Goal: Information Seeking & Learning: Learn about a topic

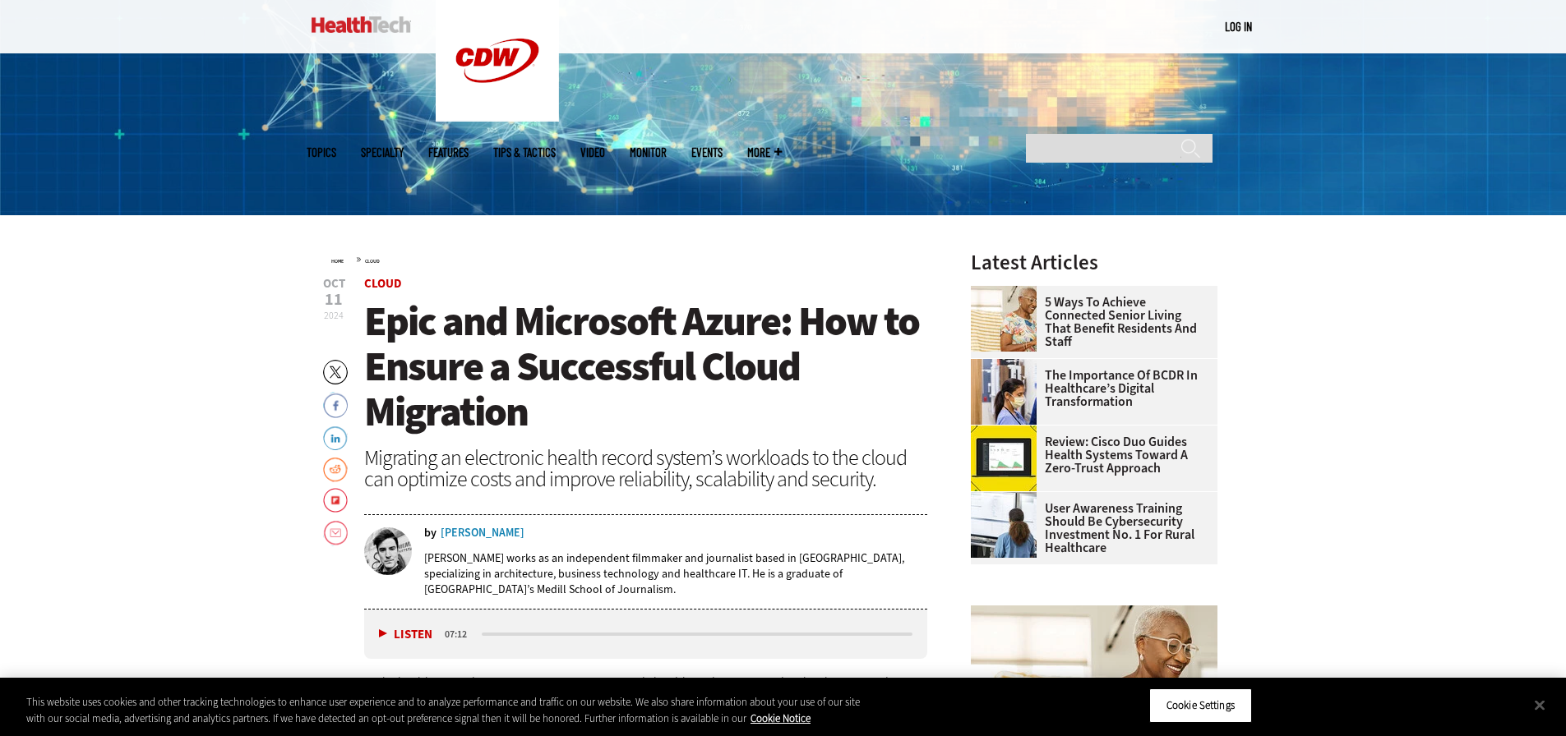
scroll to position [493, 0]
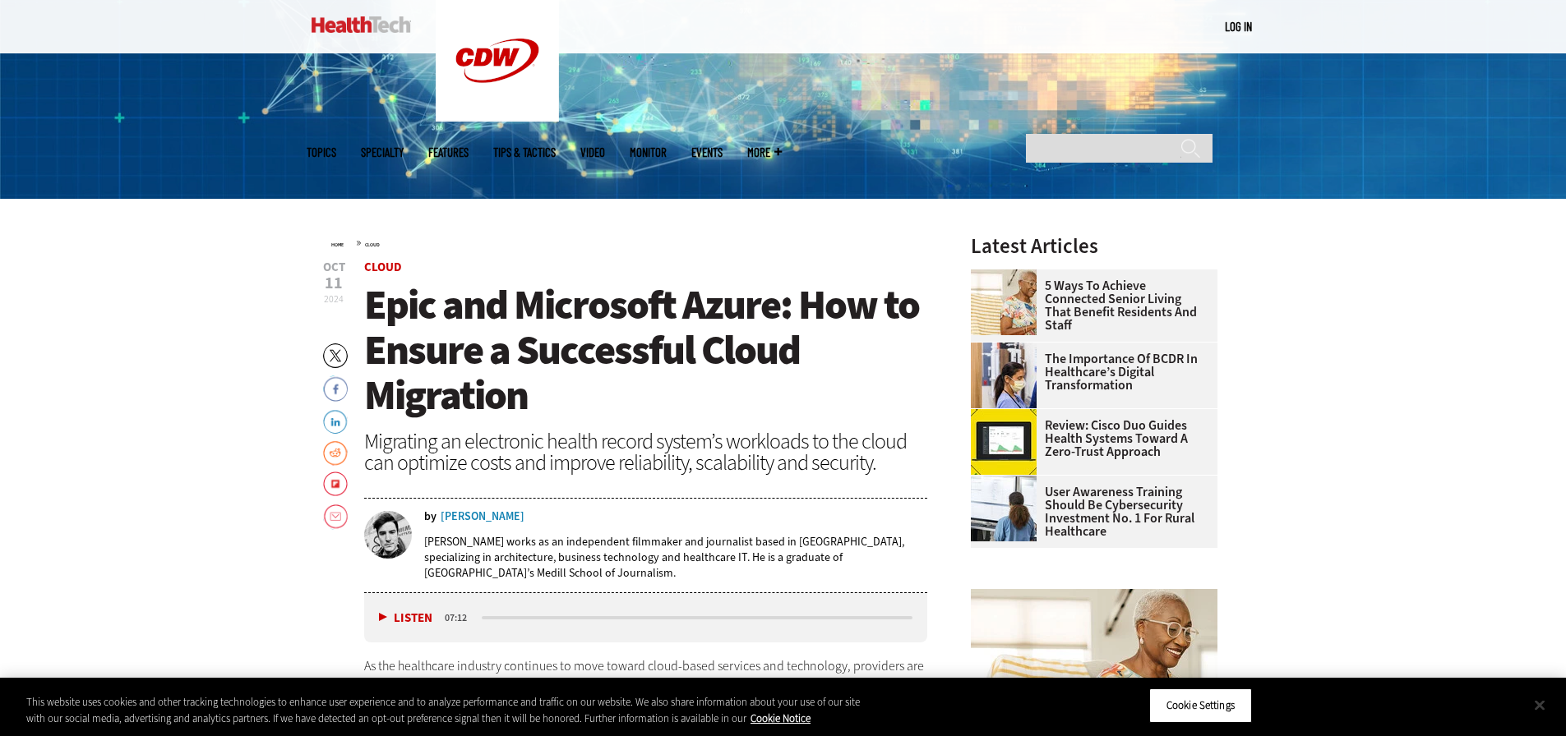
click at [1540, 705] on button "Close" at bounding box center [1539, 705] width 36 height 36
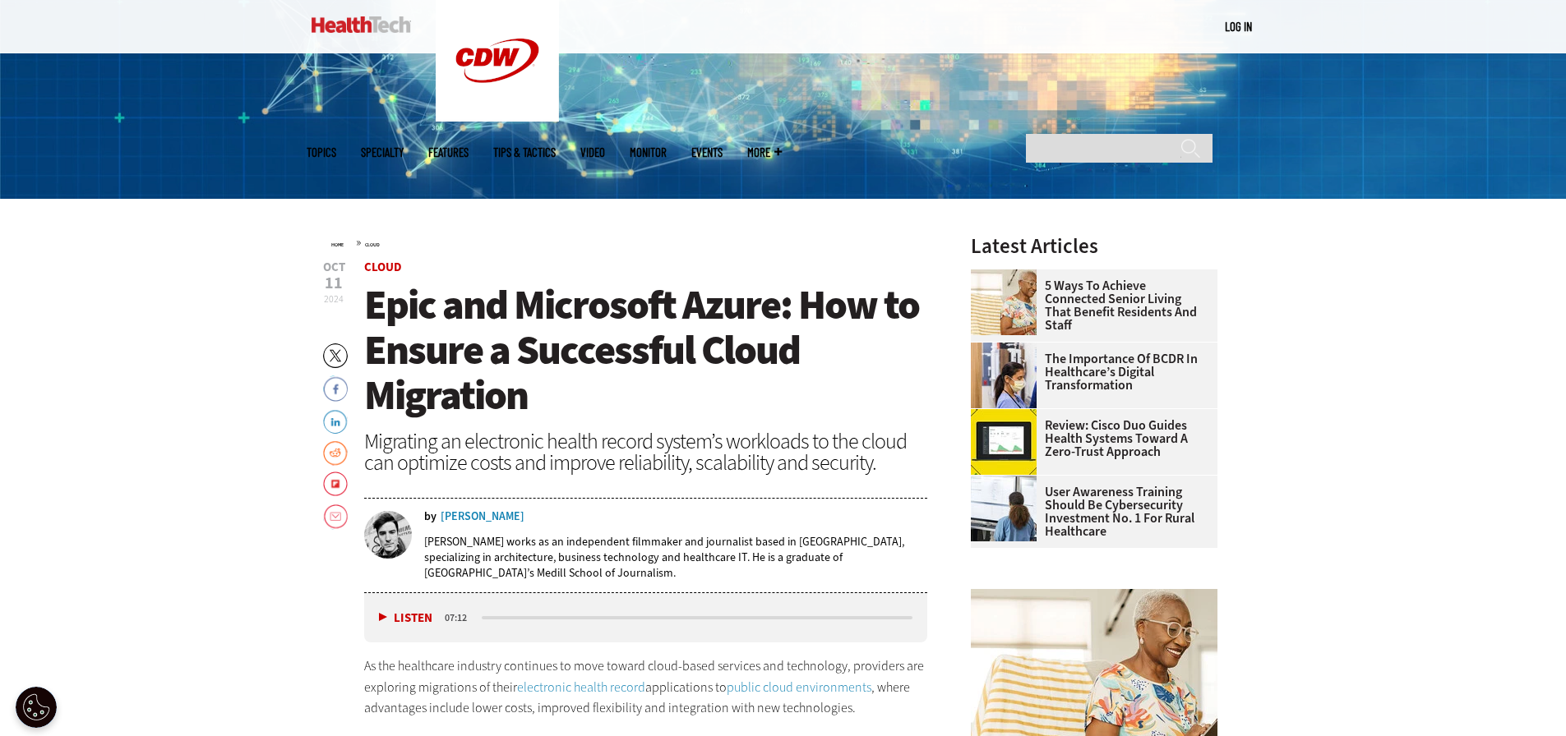
click at [547, 307] on span "Epic and Microsoft Azure: How to Ensure a Successful Cloud Migration" at bounding box center [641, 350] width 555 height 145
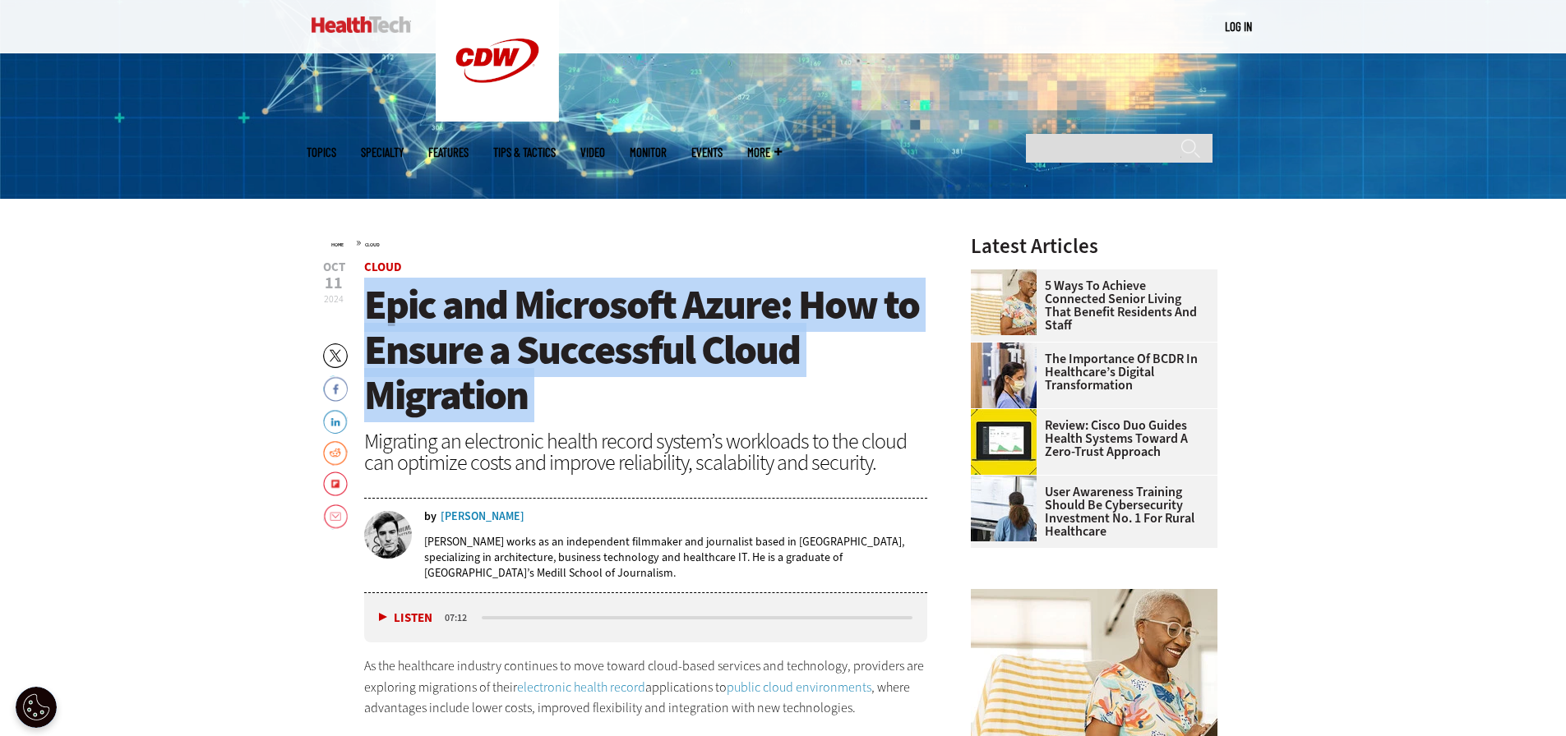
click at [547, 307] on span "Epic and Microsoft Azure: How to Ensure a Successful Cloud Migration" at bounding box center [641, 350] width 555 height 145
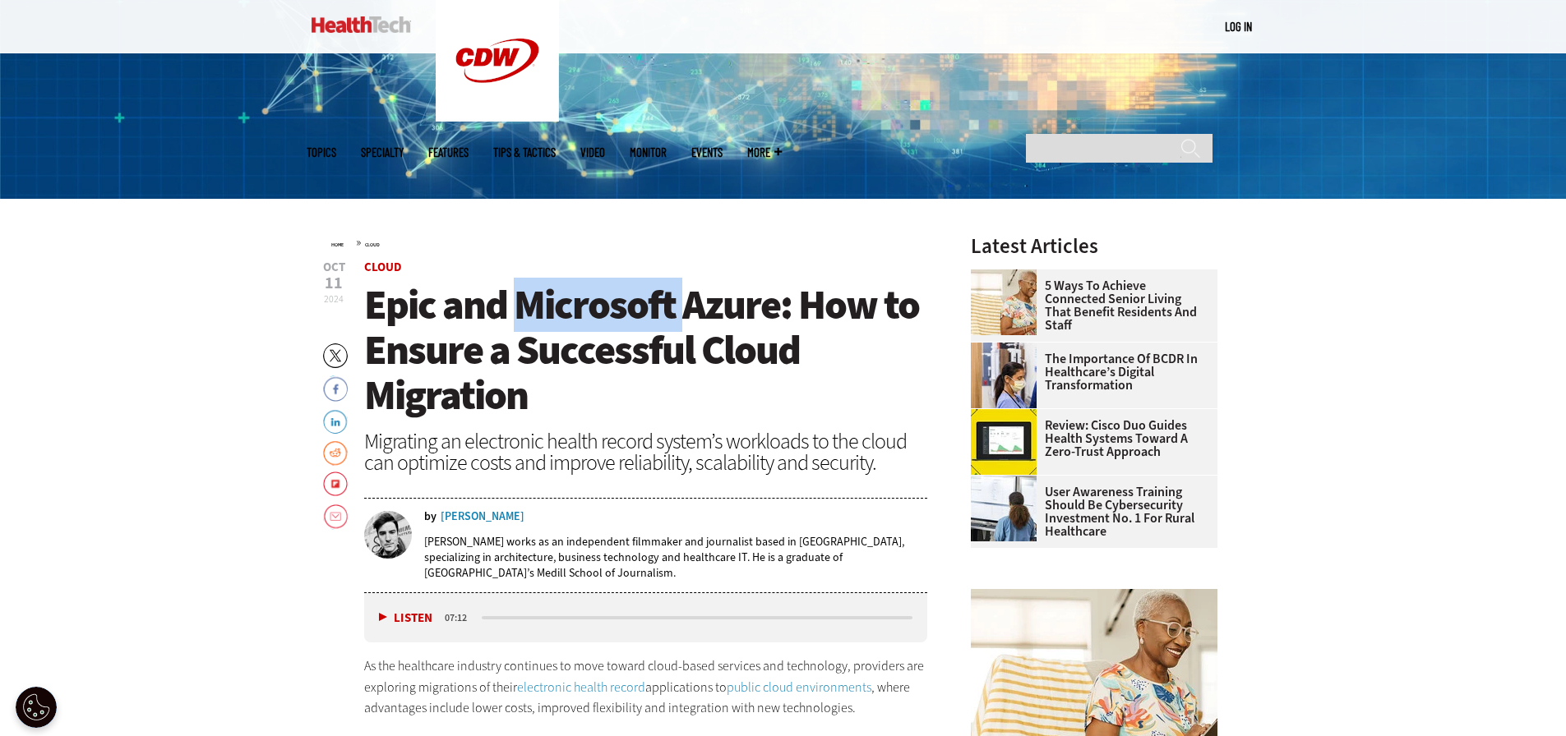
click at [547, 307] on span "Epic and Microsoft Azure: How to Ensure a Successful Cloud Migration" at bounding box center [641, 350] width 555 height 145
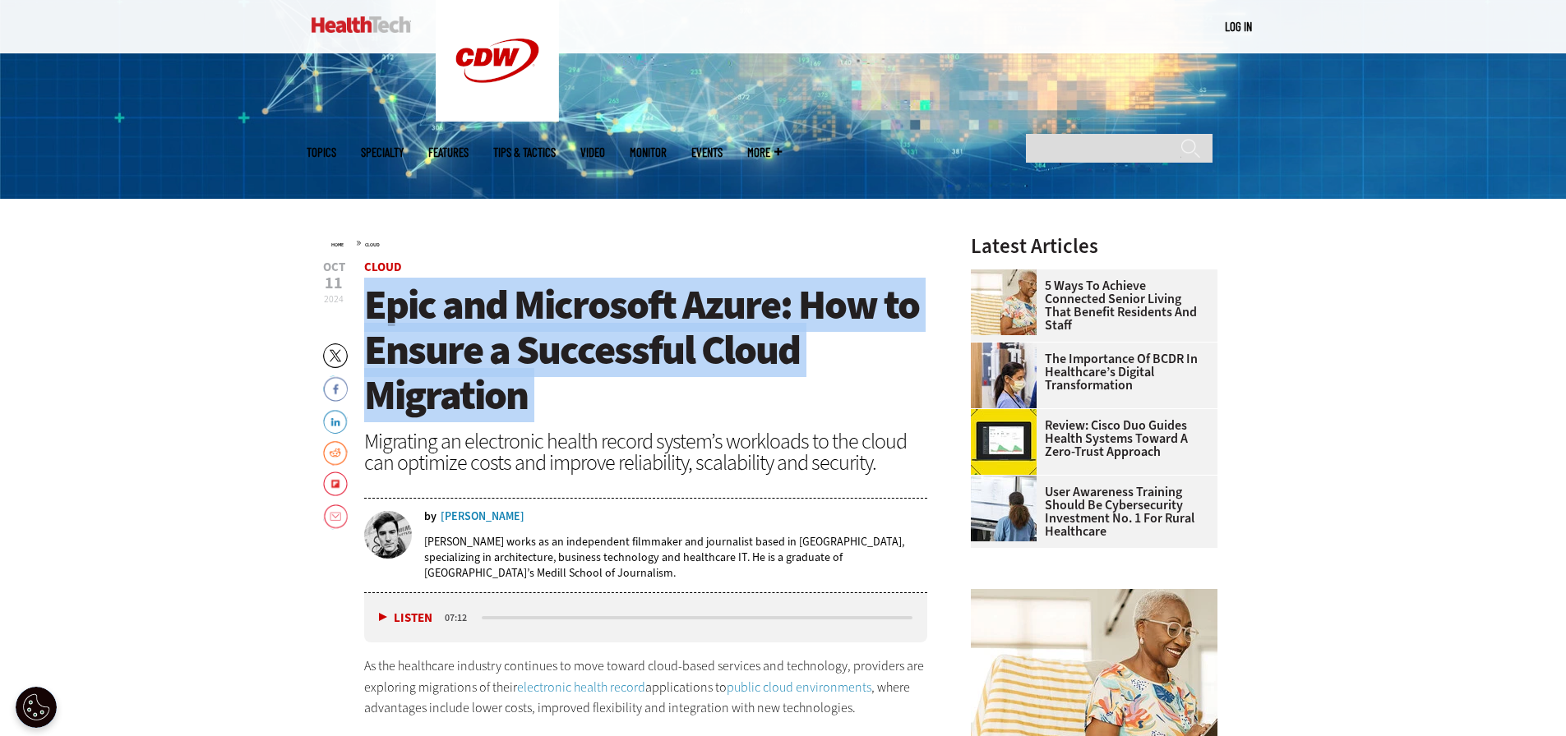
click at [547, 307] on span "Epic and Microsoft Azure: How to Ensure a Successful Cloud Migration" at bounding box center [641, 350] width 555 height 145
click at [547, 308] on span "Epic and Microsoft Azure: How to Ensure a Successful Cloud Migration" at bounding box center [641, 350] width 555 height 145
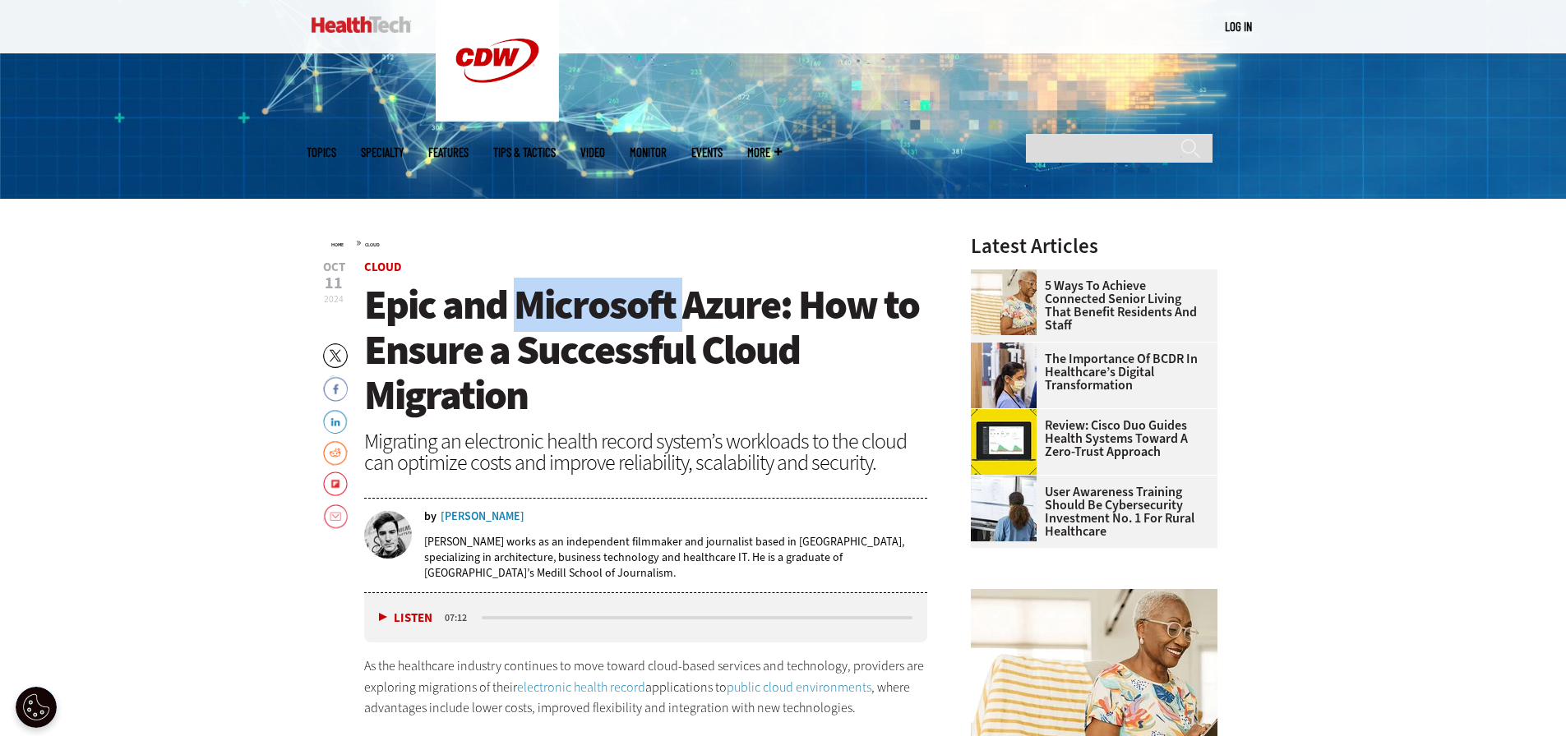
click at [547, 308] on span "Epic and Microsoft Azure: How to Ensure a Successful Cloud Migration" at bounding box center [641, 350] width 555 height 145
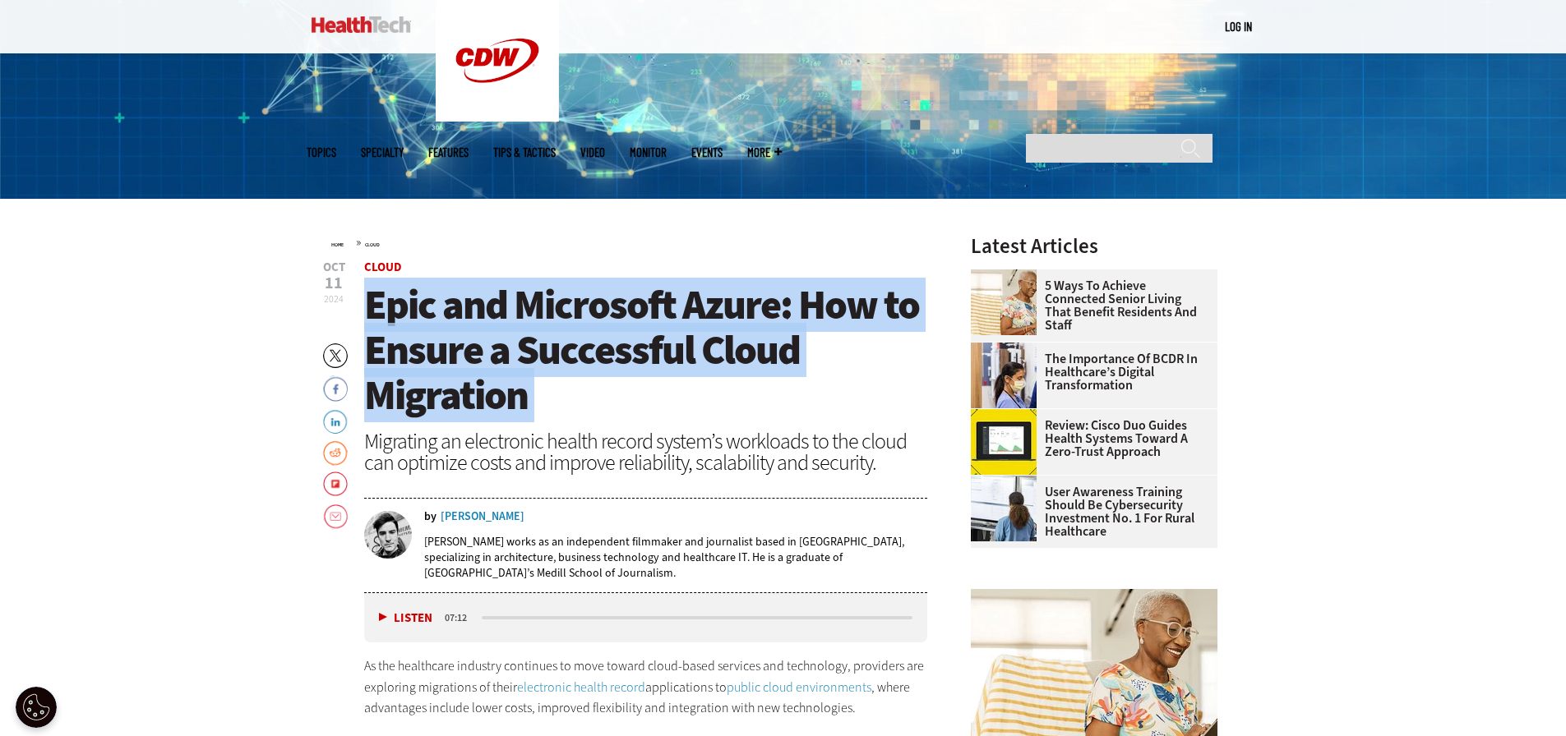
click at [547, 308] on span "Epic and Microsoft Azure: How to Ensure a Successful Cloud Migration" at bounding box center [641, 350] width 555 height 145
click at [546, 307] on span "Epic and Microsoft Azure: How to Ensure a Successful Cloud Migration" at bounding box center [641, 350] width 555 height 145
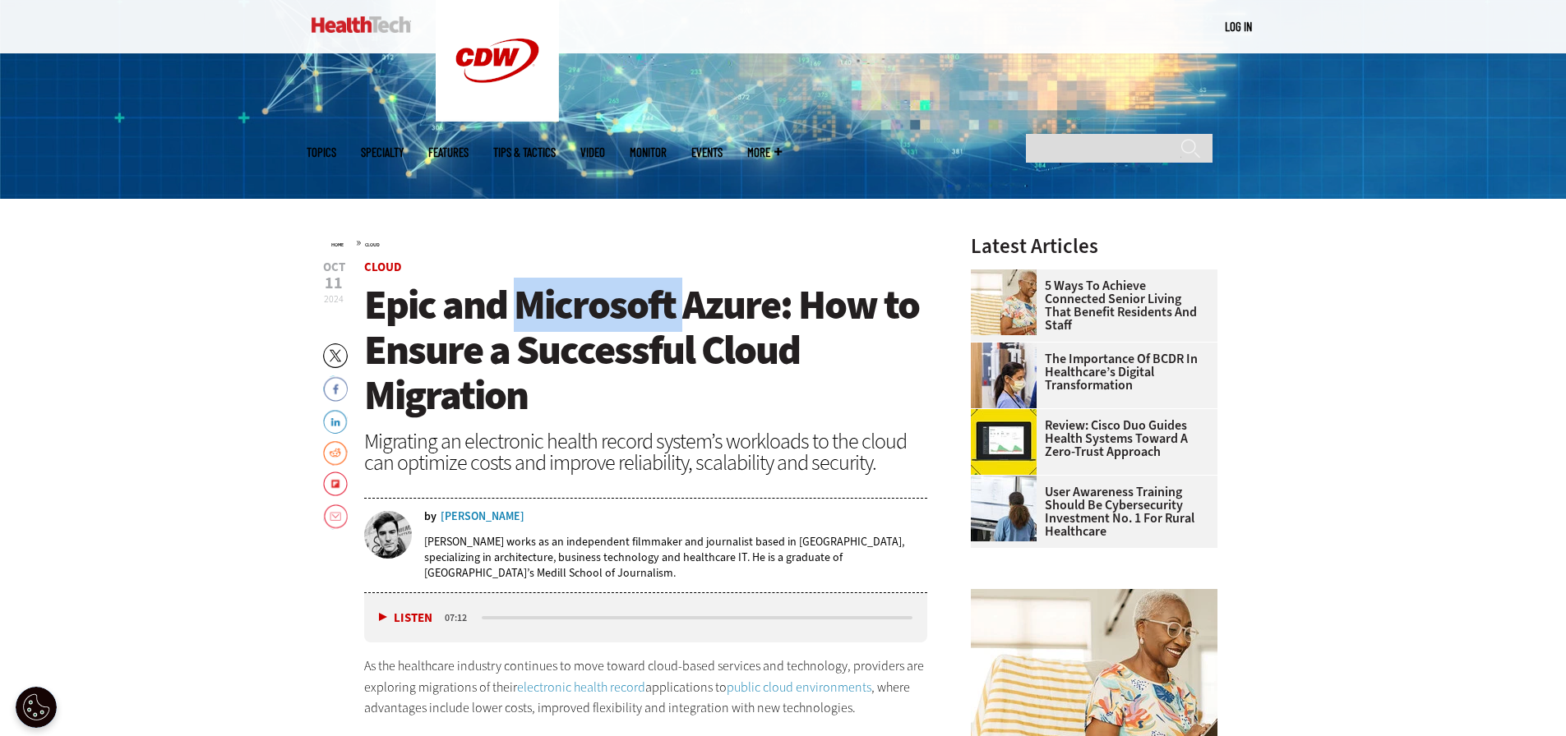
click at [546, 307] on span "Epic and Microsoft Azure: How to Ensure a Successful Cloud Migration" at bounding box center [641, 350] width 555 height 145
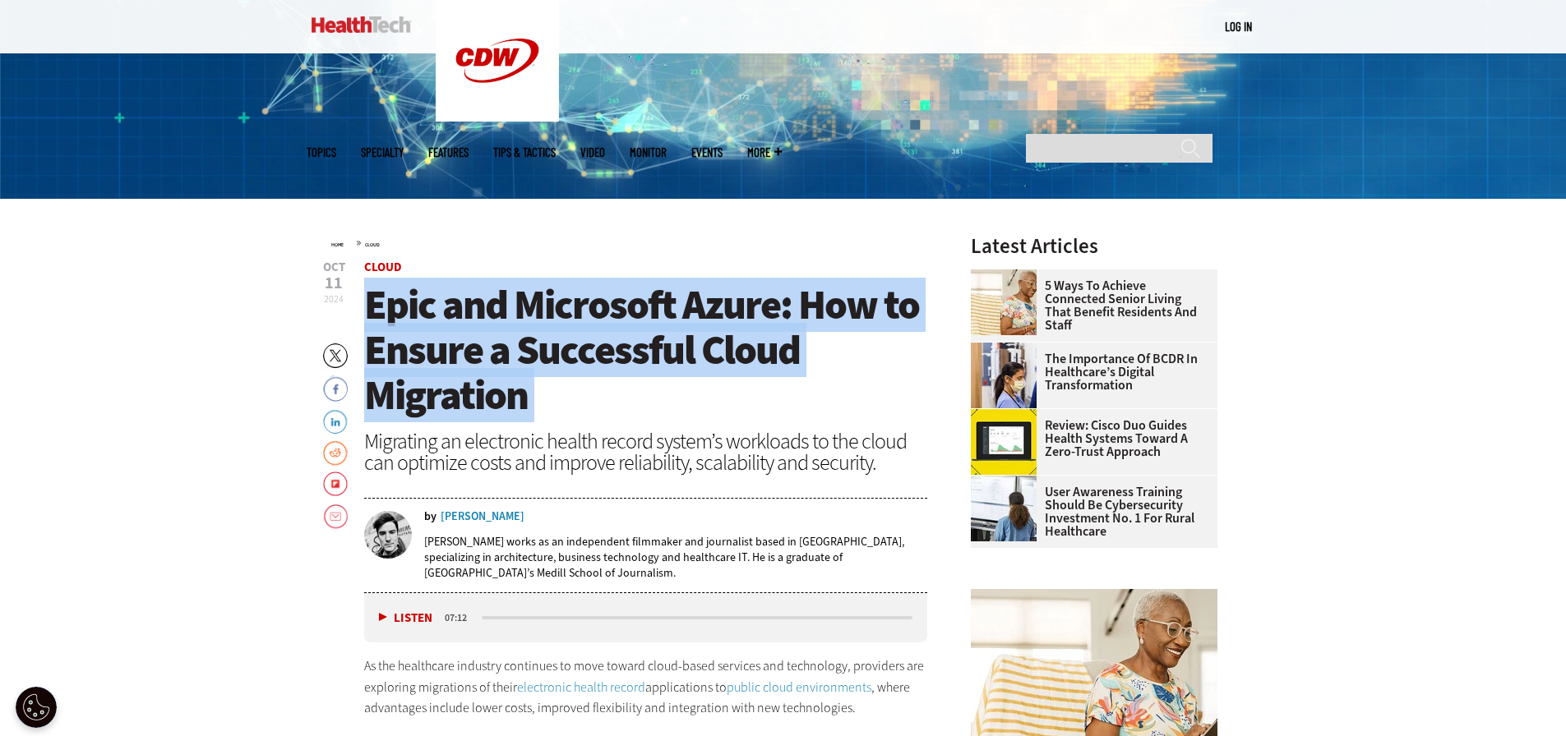
click at [546, 307] on span "Epic and Microsoft Azure: How to Ensure a Successful Cloud Migration" at bounding box center [641, 350] width 555 height 145
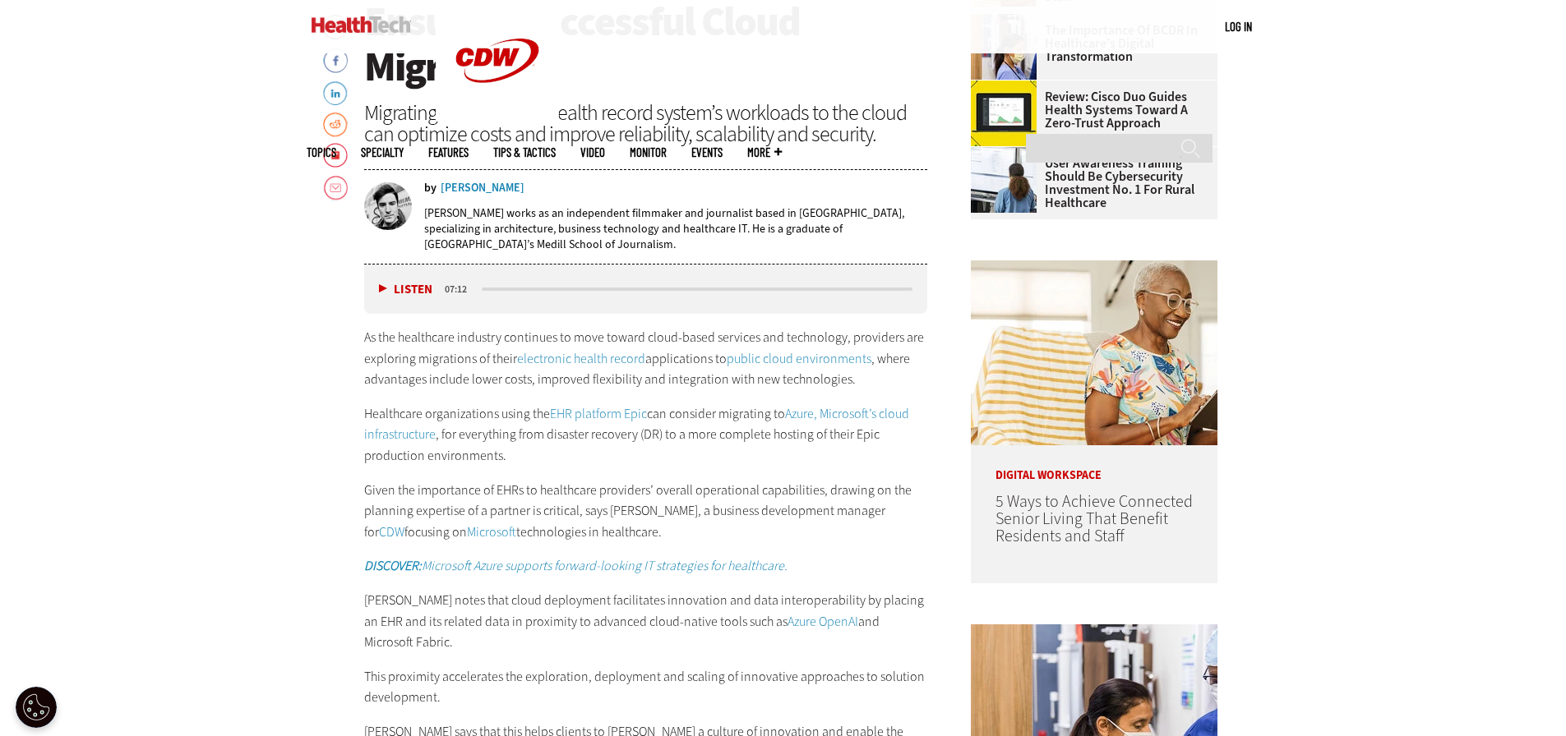
scroll to position [904, 0]
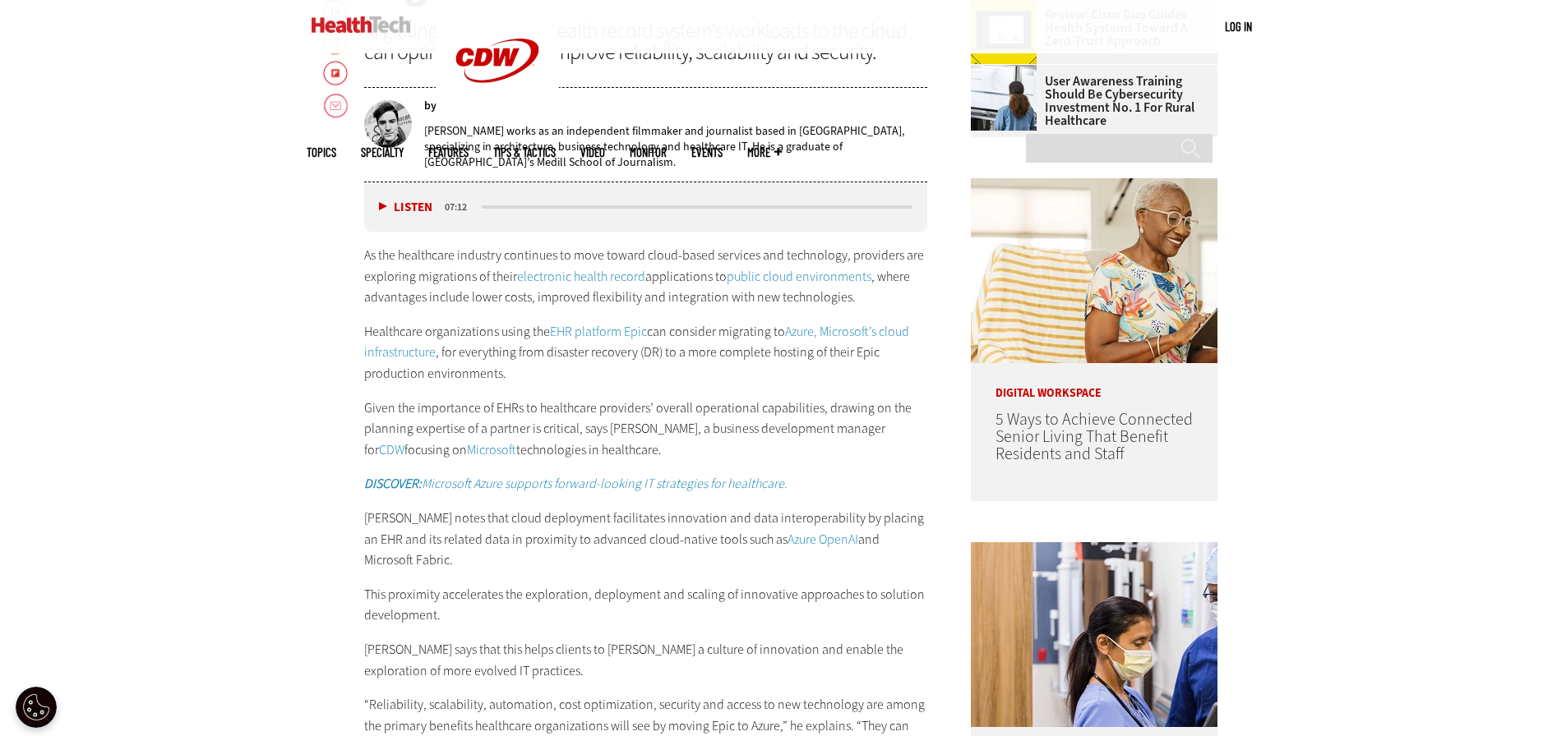
drag, startPoint x: 497, startPoint y: 348, endPoint x: 487, endPoint y: 343, distance: 11.8
click at [487, 343] on p "Healthcare organizations using the EHR platform Epic can consider migrating to …" at bounding box center [646, 352] width 564 height 63
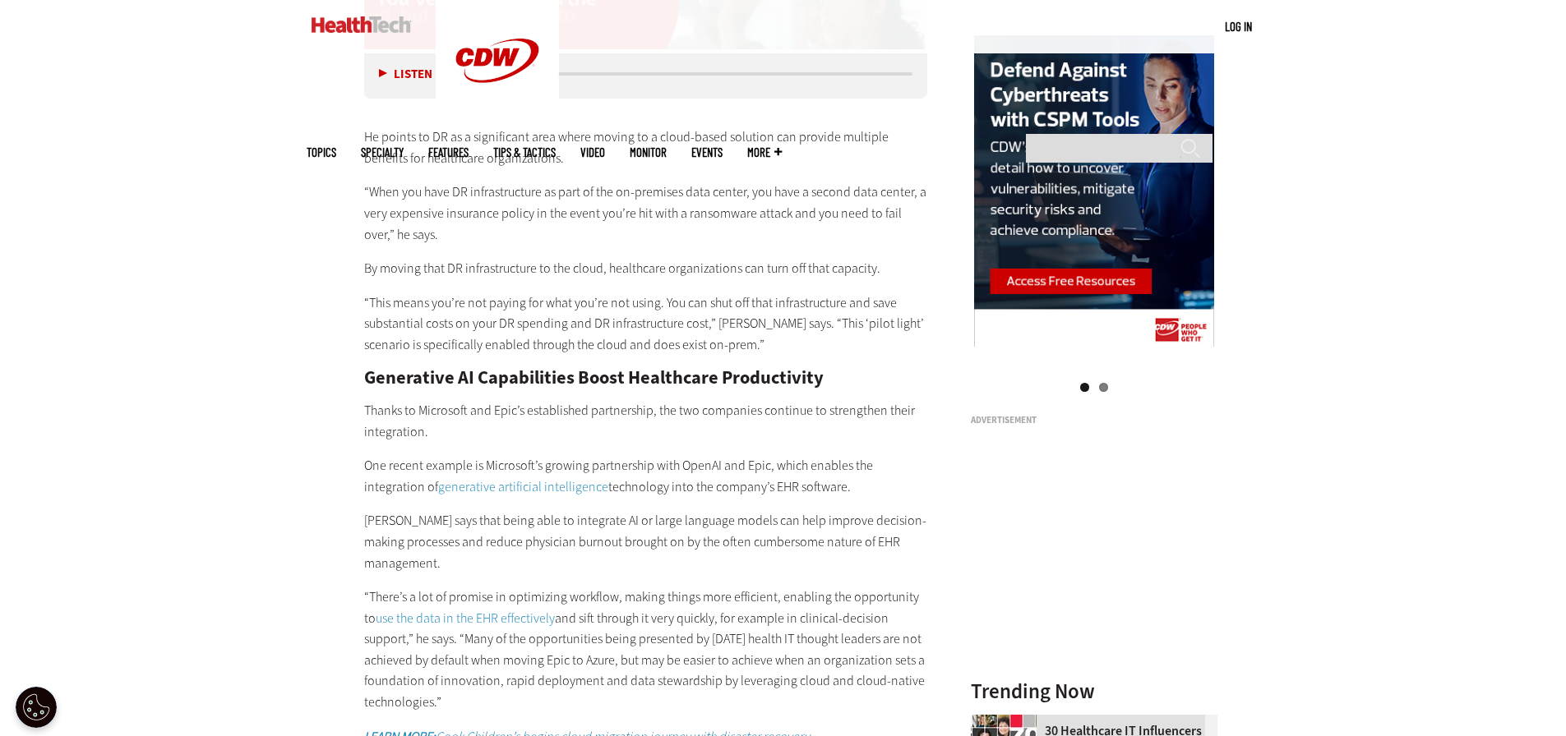
scroll to position [1808, 0]
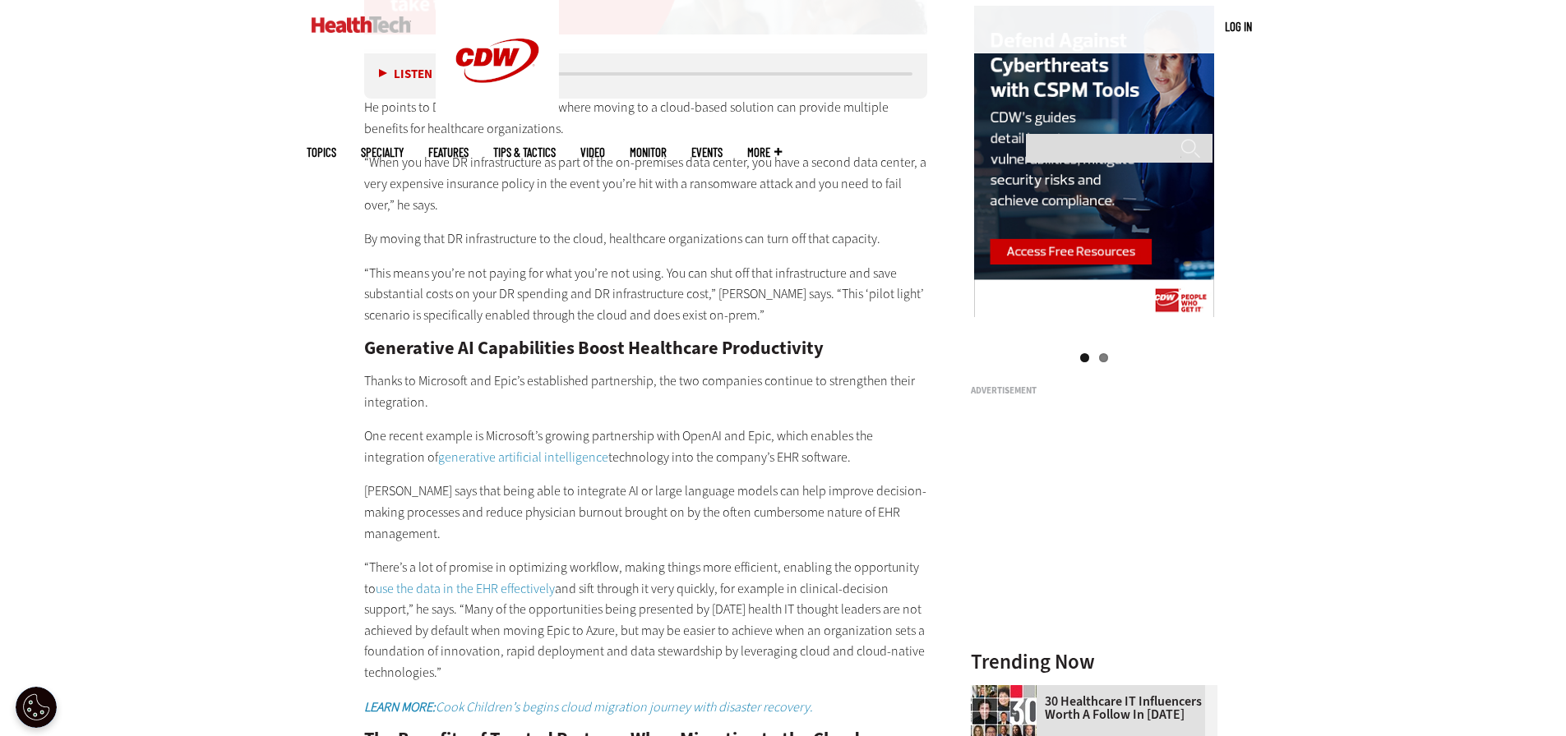
click at [584, 152] on p "“When you have DR infrastructure as part of the on-premises data center, you ha…" at bounding box center [646, 183] width 564 height 63
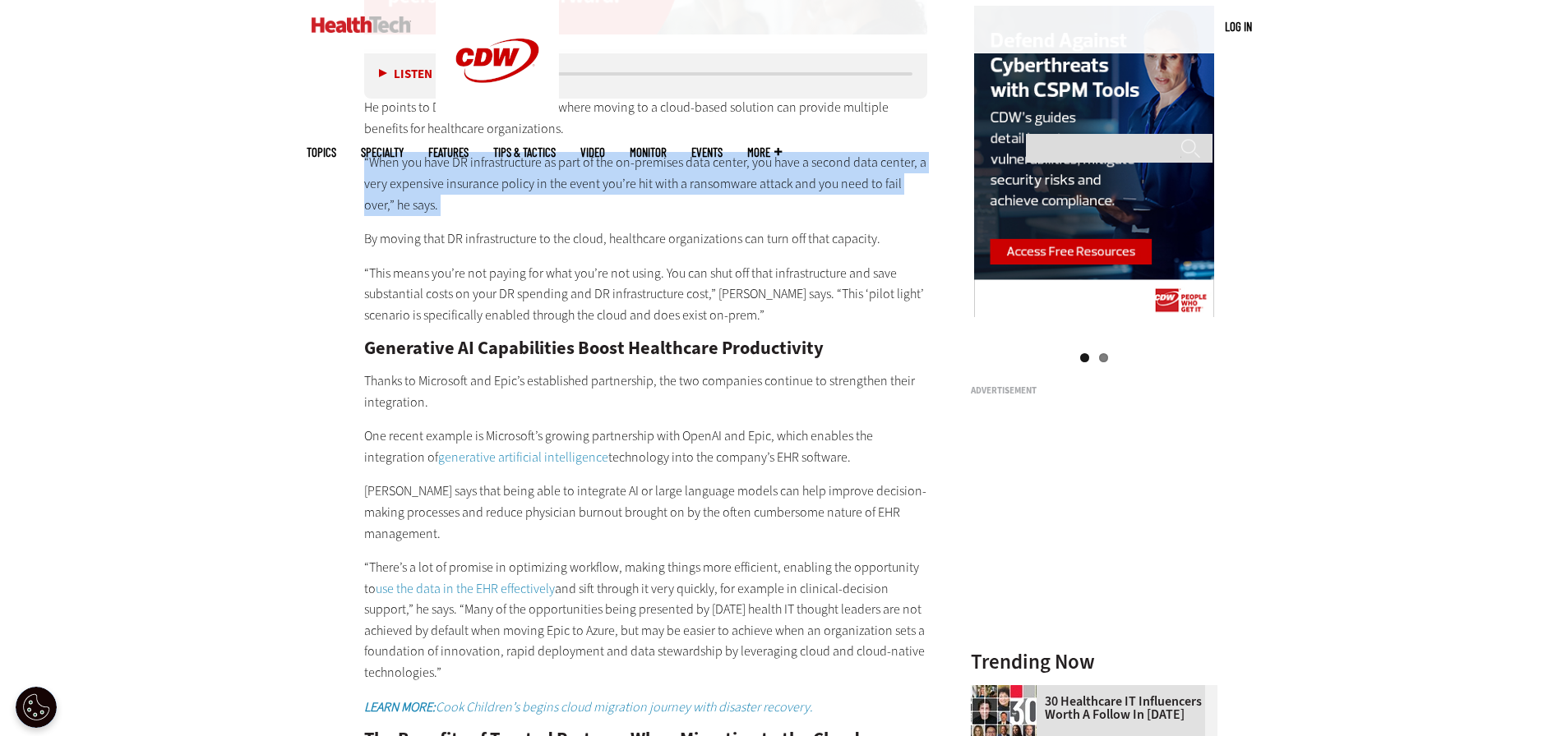
click at [584, 152] on p "“When you have DR infrastructure as part of the on-premises data center, you ha…" at bounding box center [646, 183] width 564 height 63
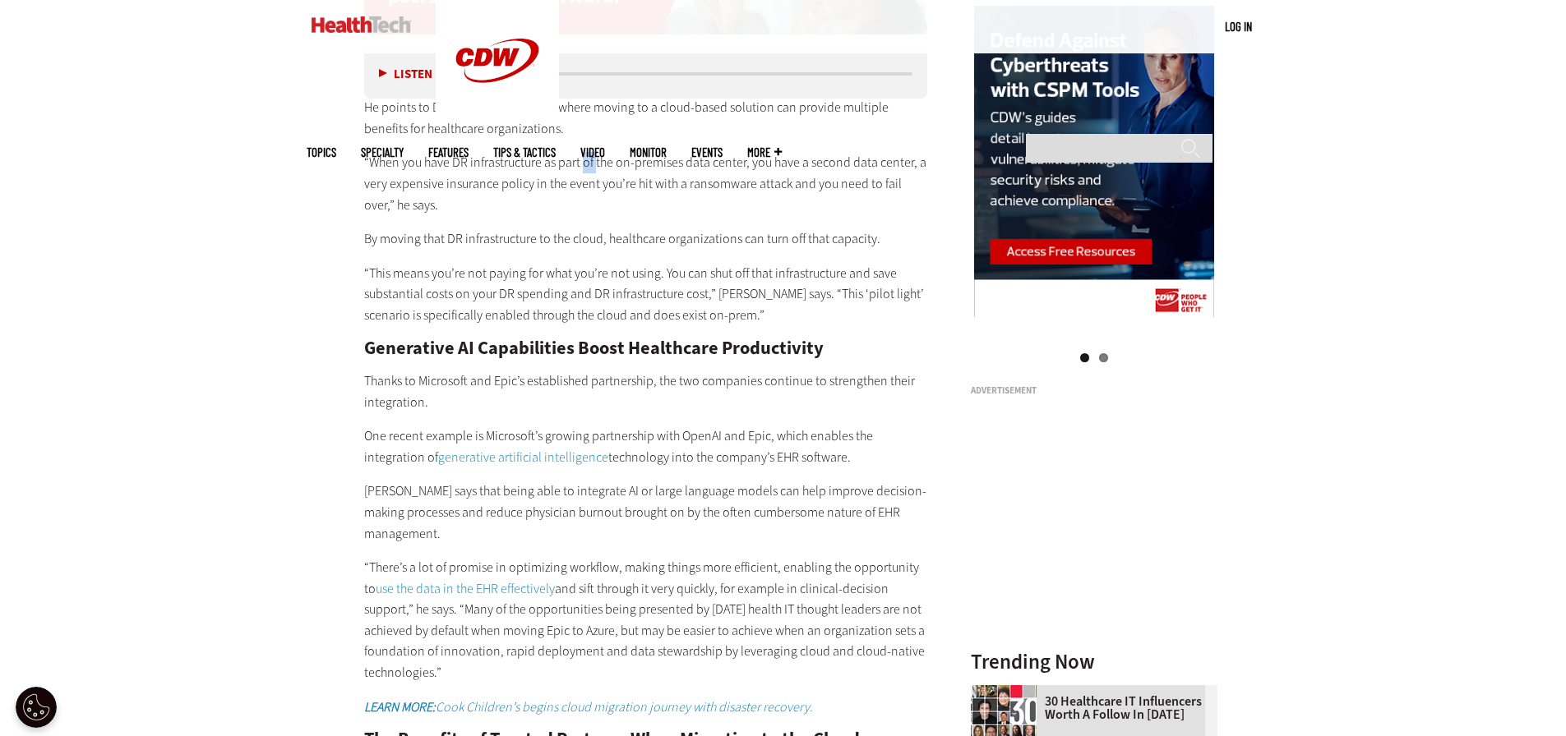
click at [584, 152] on p "“When you have DR infrastructure as part of the on-premises data center, you ha…" at bounding box center [646, 183] width 564 height 63
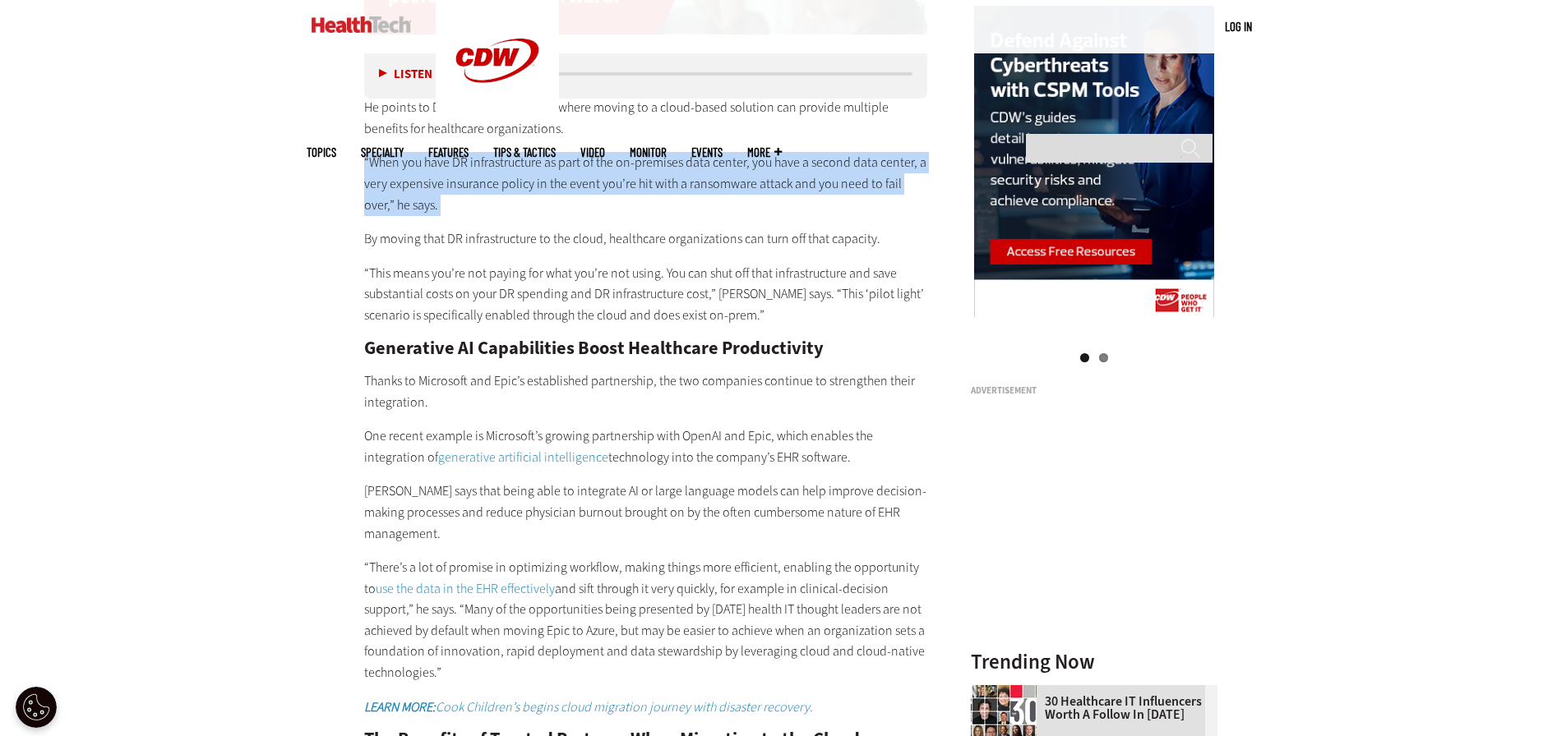
click at [584, 152] on p "“When you have DR infrastructure as part of the on-premises data center, you ha…" at bounding box center [646, 183] width 564 height 63
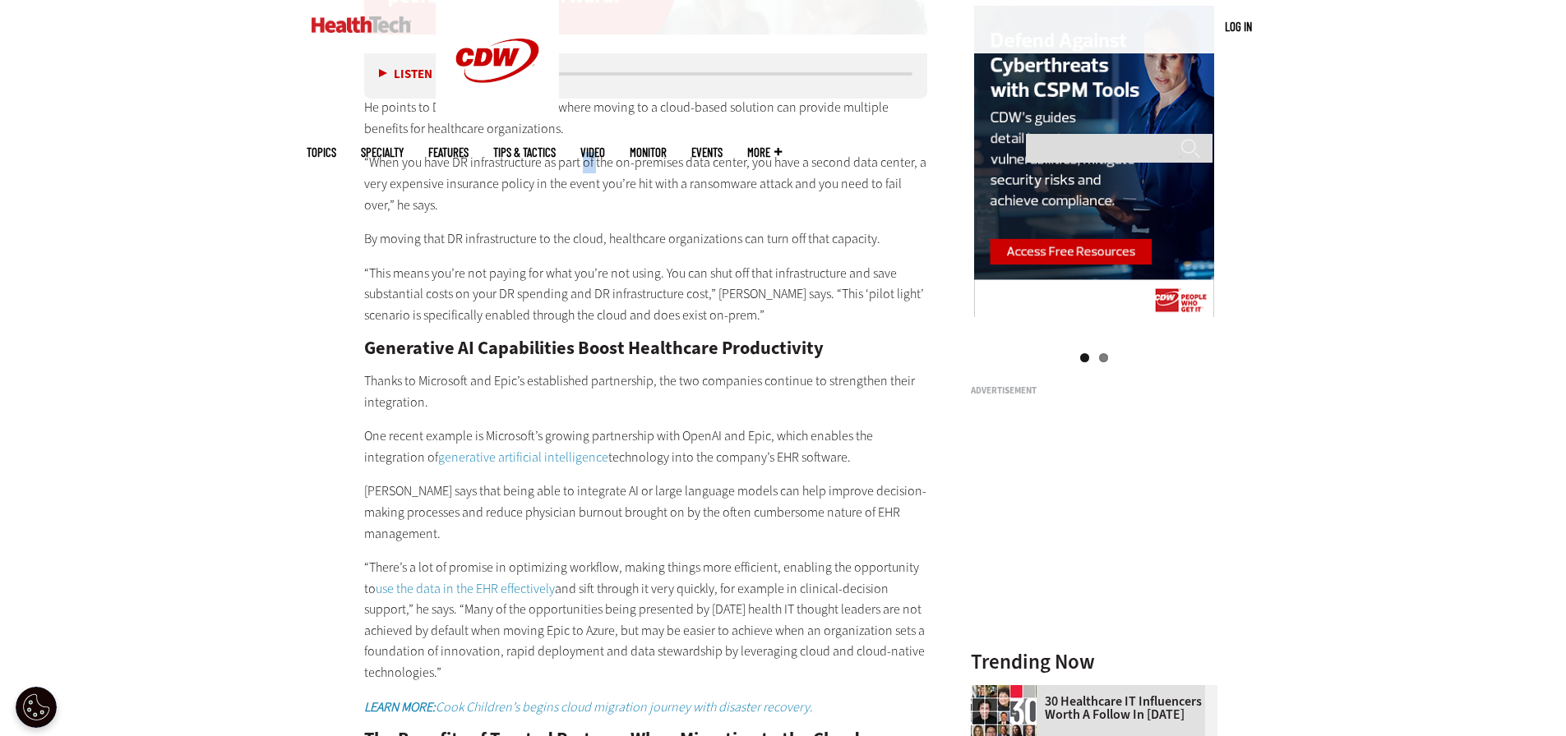
click at [584, 152] on p "“When you have DR infrastructure as part of the on-premises data center, you ha…" at bounding box center [646, 183] width 564 height 63
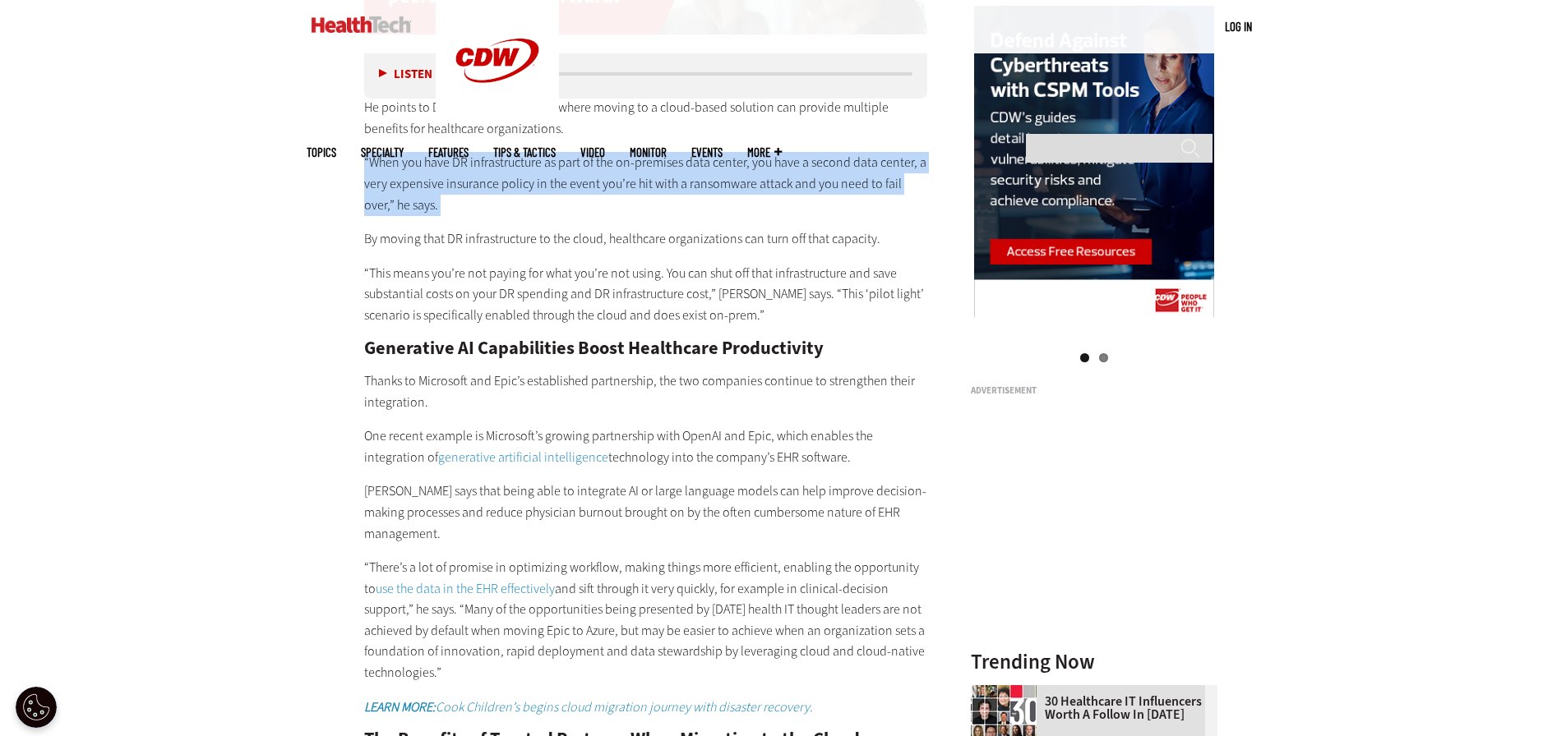
click at [584, 152] on p "“When you have DR infrastructure as part of the on-premises data center, you ha…" at bounding box center [646, 183] width 564 height 63
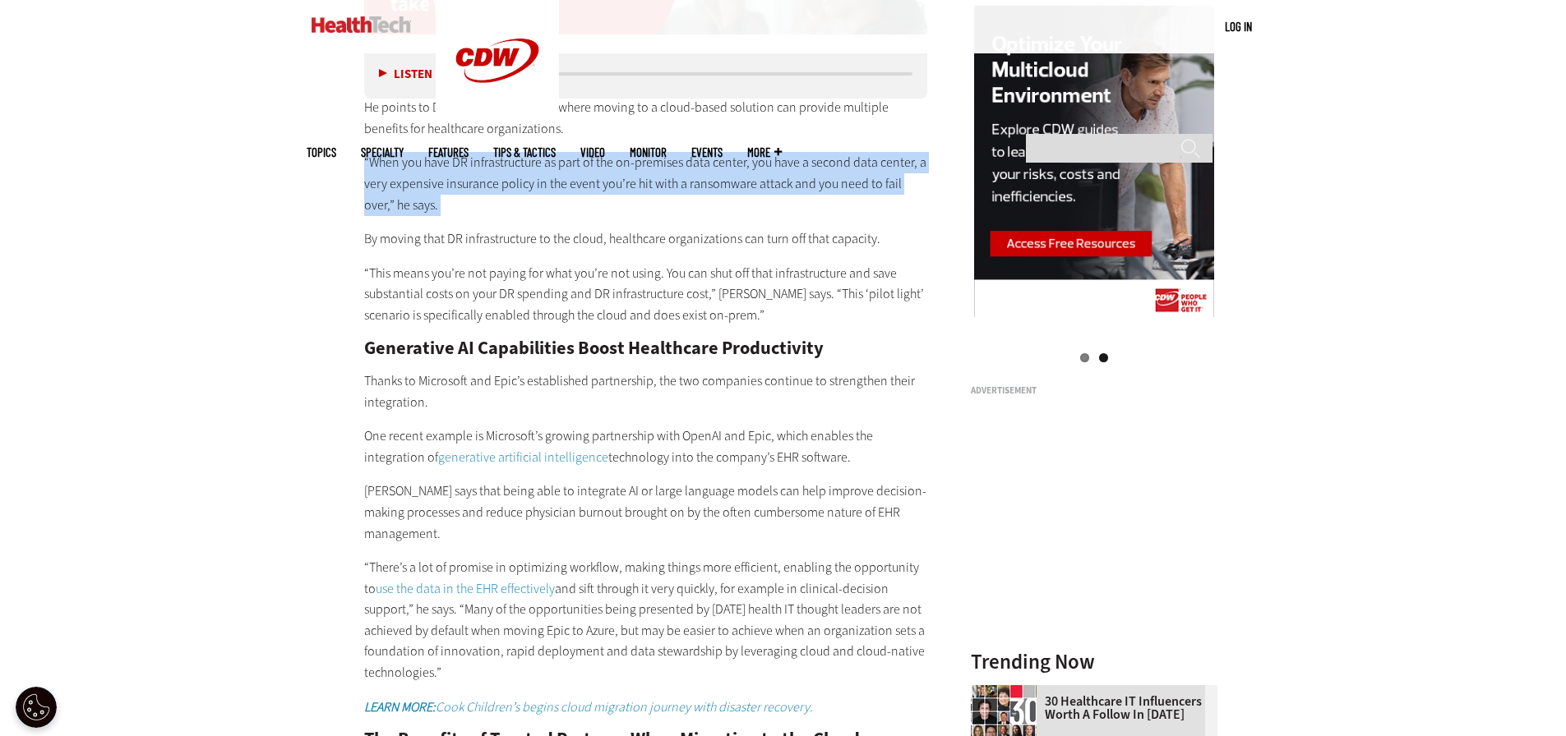
click at [584, 152] on p "“When you have DR infrastructure as part of the on-premises data center, you ha…" at bounding box center [646, 183] width 564 height 63
